Goal: Task Accomplishment & Management: Manage account settings

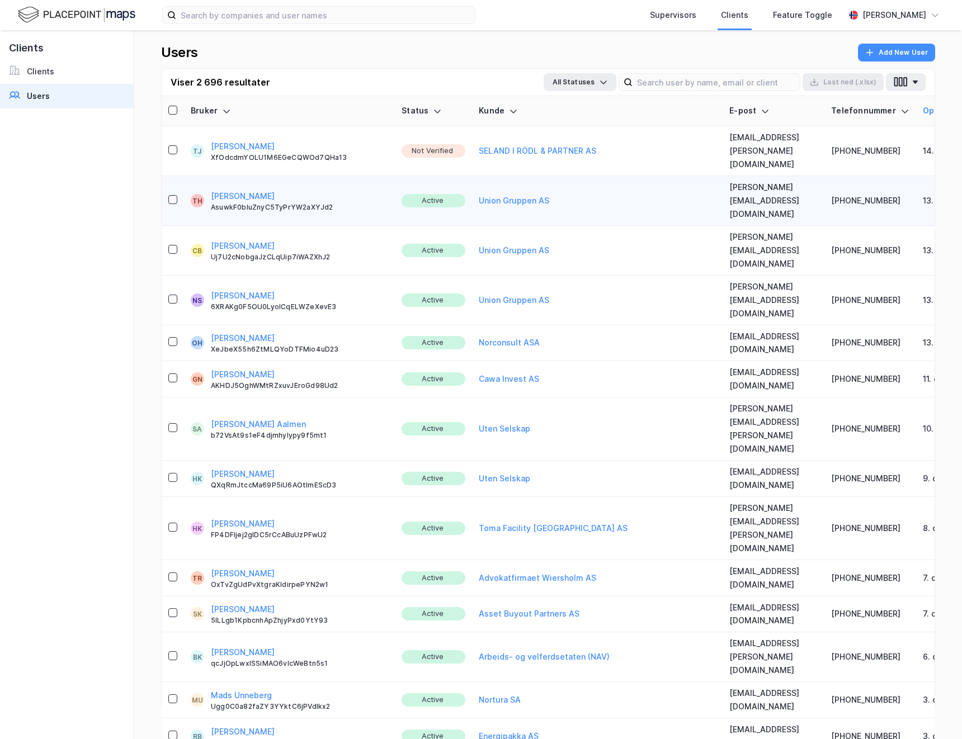
click at [228, 140] on button "[PERSON_NAME]" at bounding box center [243, 146] width 64 height 13
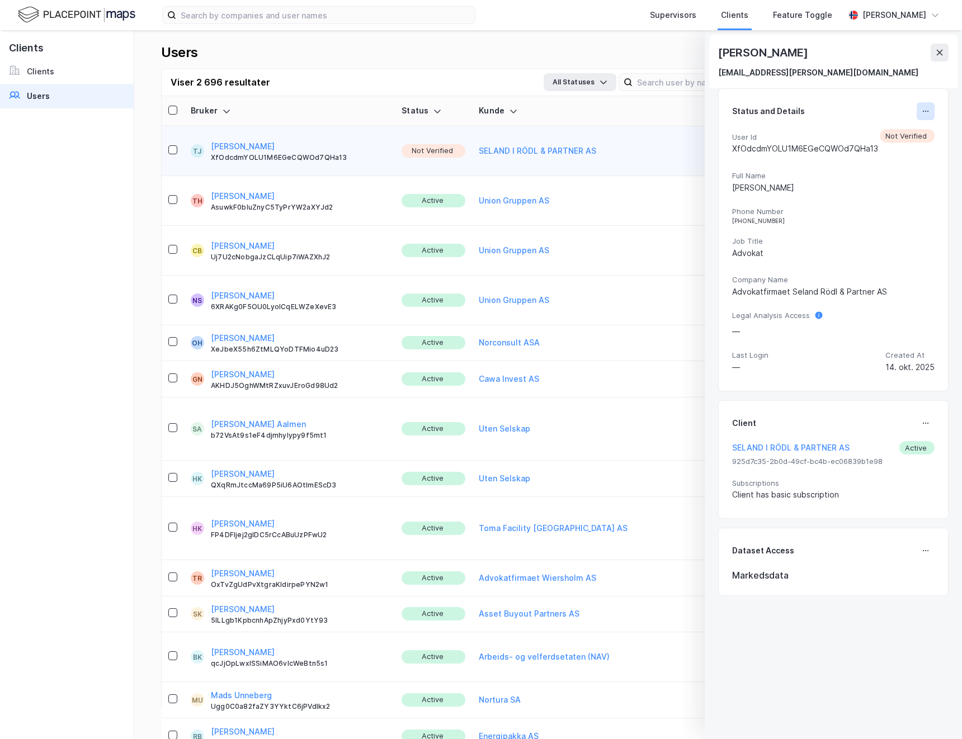
click at [923, 112] on icon at bounding box center [925, 111] width 9 height 9
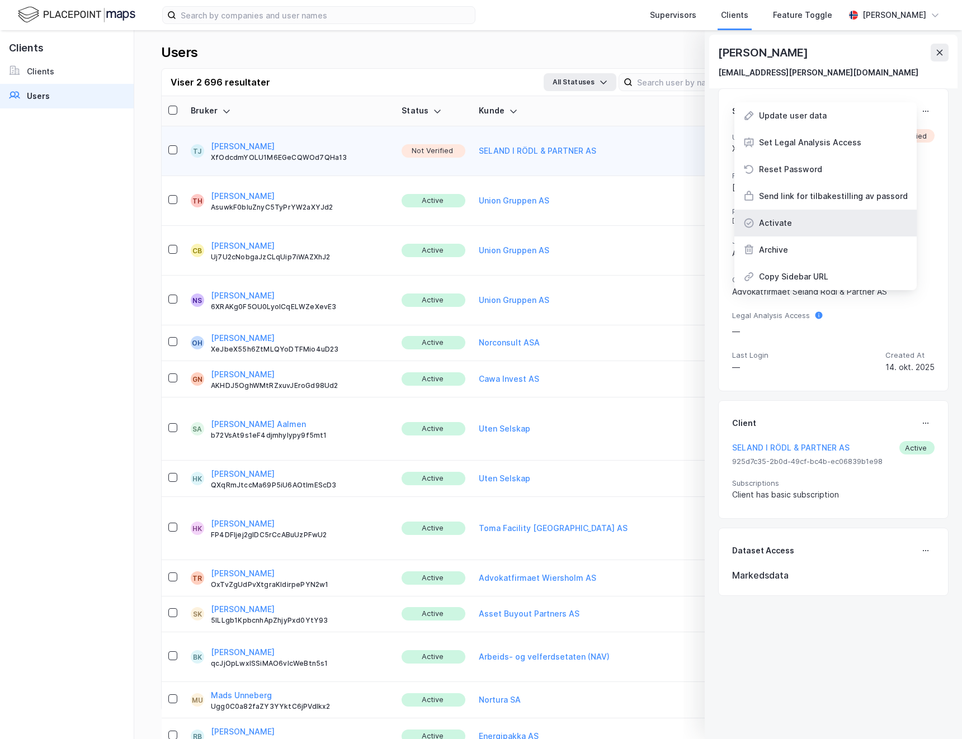
click at [785, 223] on div "Activate" at bounding box center [775, 222] width 33 height 13
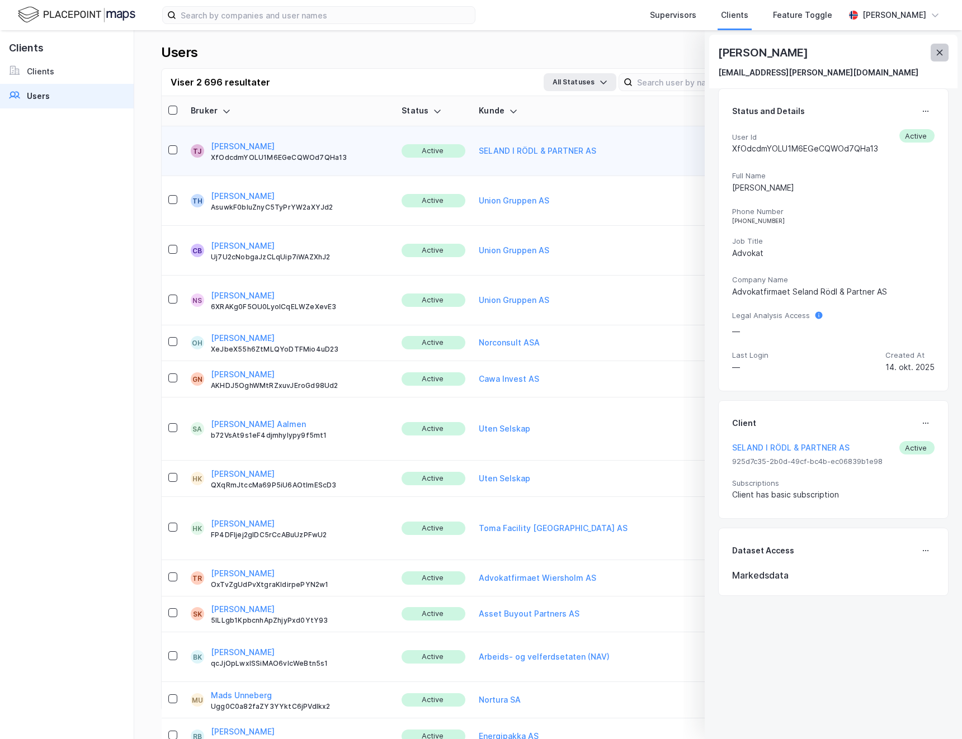
click at [941, 53] on icon at bounding box center [939, 52] width 9 height 9
